Goal: Task Accomplishment & Management: Complete application form

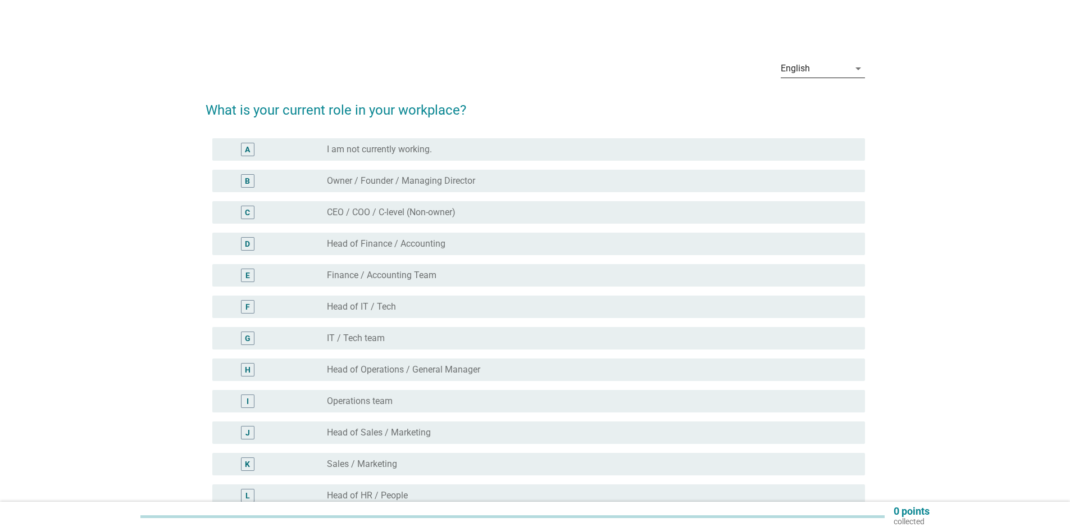
click at [843, 67] on div "English" at bounding box center [815, 69] width 69 height 18
click at [824, 106] on div "Bahasa Melayu" at bounding box center [822, 104] width 66 height 13
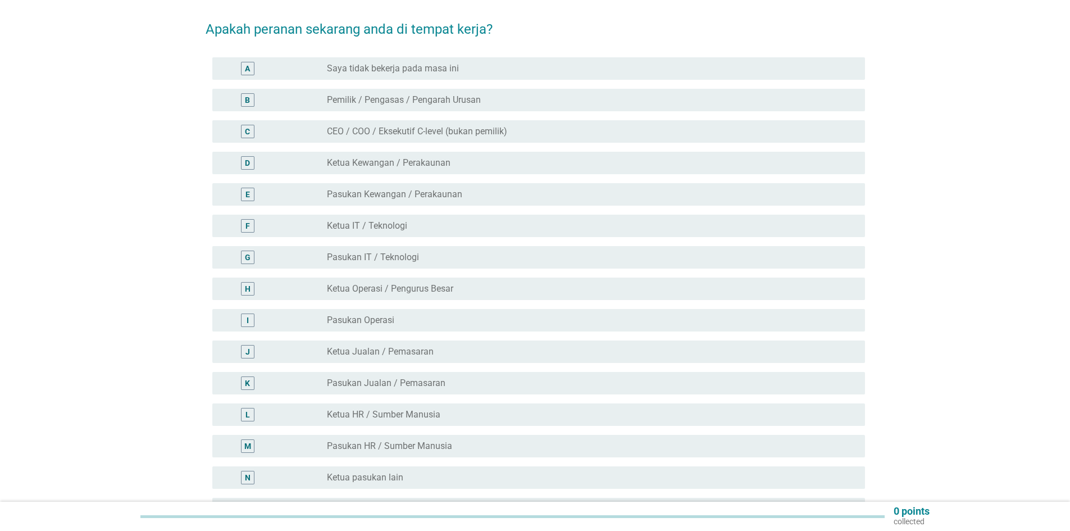
scroll to position [112, 0]
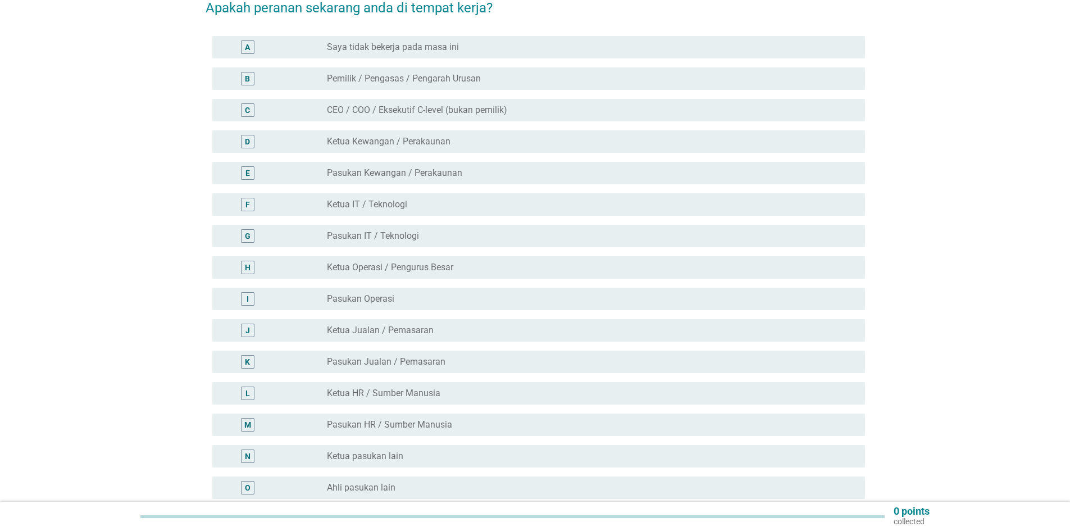
click at [385, 293] on label "Pasukan Operasi" at bounding box center [360, 298] width 67 height 11
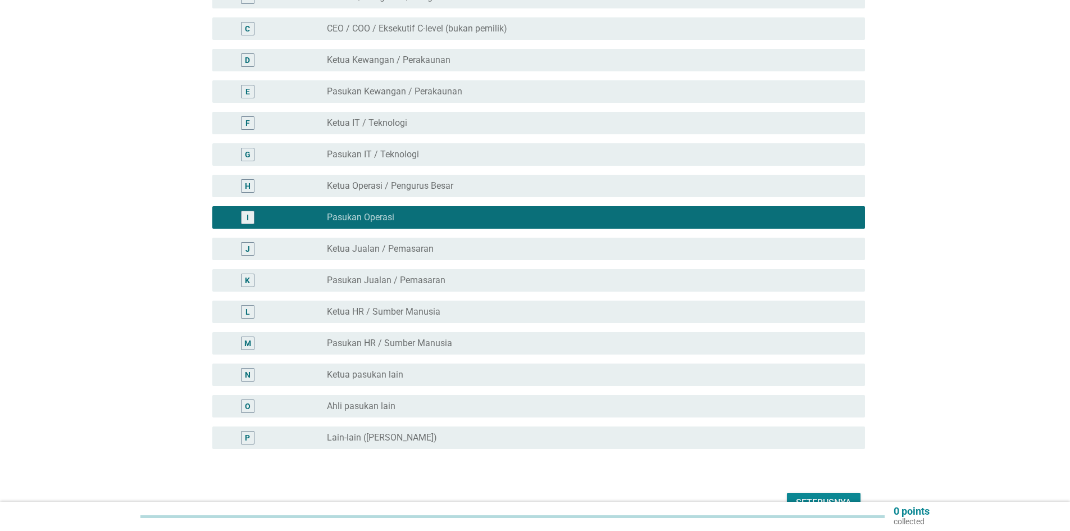
scroll to position [249, 0]
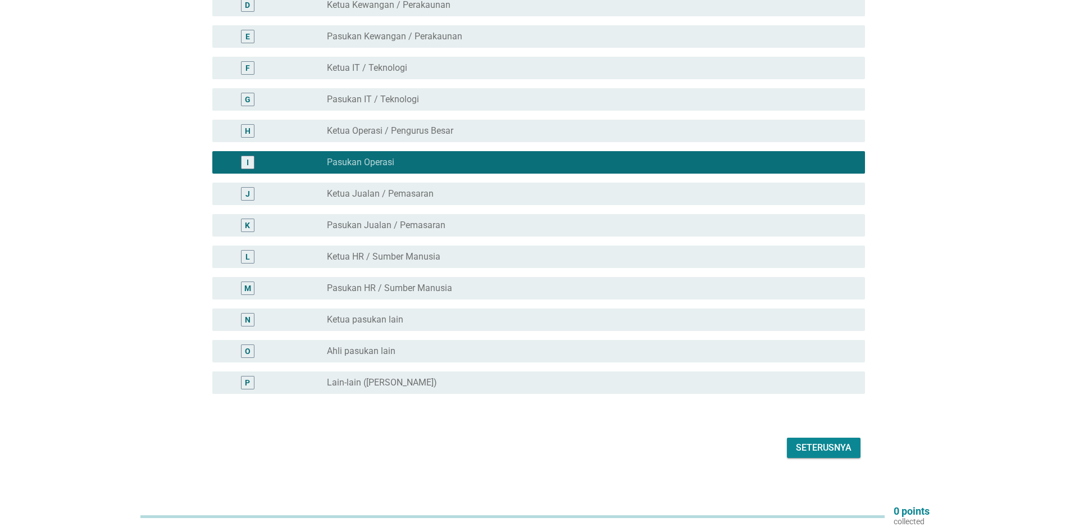
click at [836, 441] on div "Seterusnya" at bounding box center [824, 447] width 56 height 13
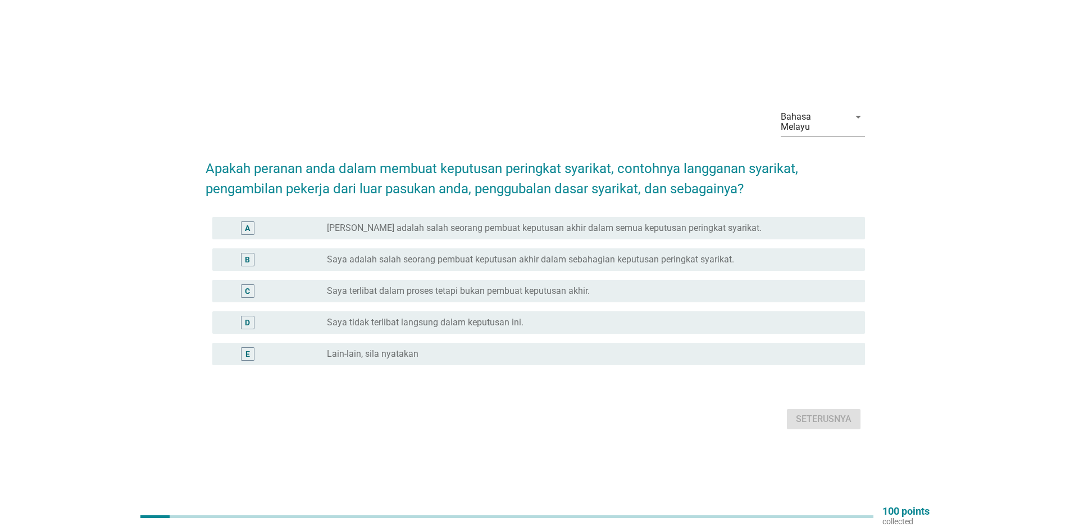
click at [253, 317] on div "D" at bounding box center [247, 322] width 13 height 13
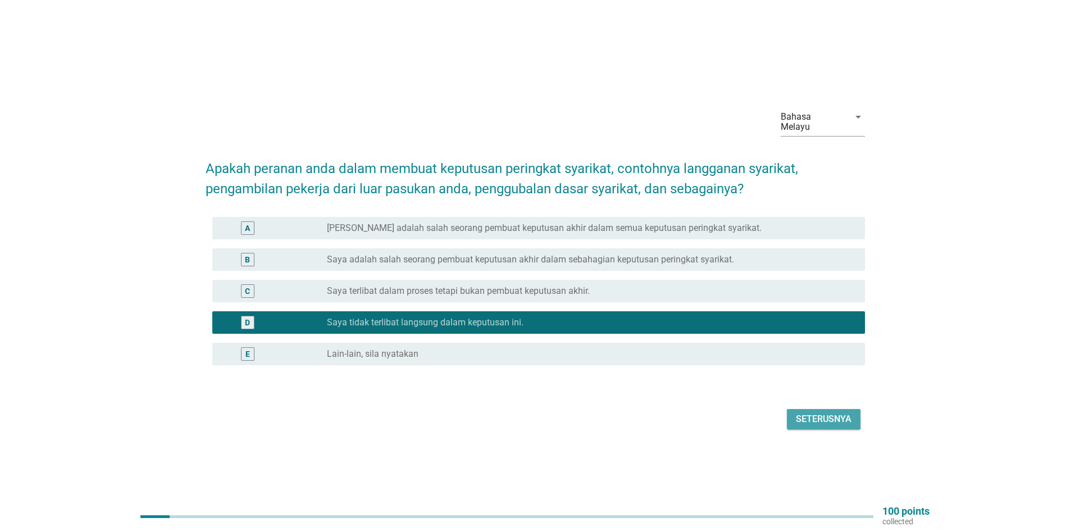
click at [844, 414] on div "Seterusnya" at bounding box center [824, 418] width 56 height 13
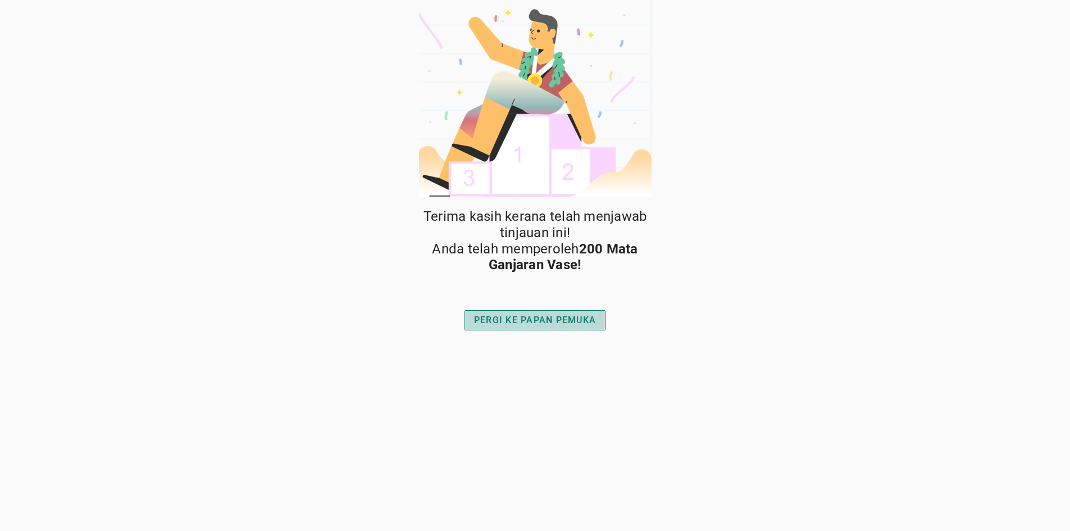
click at [545, 324] on div "PERGI KE PAPAN PEMUKA" at bounding box center [535, 319] width 122 height 13
